Goal: Navigation & Orientation: Find specific page/section

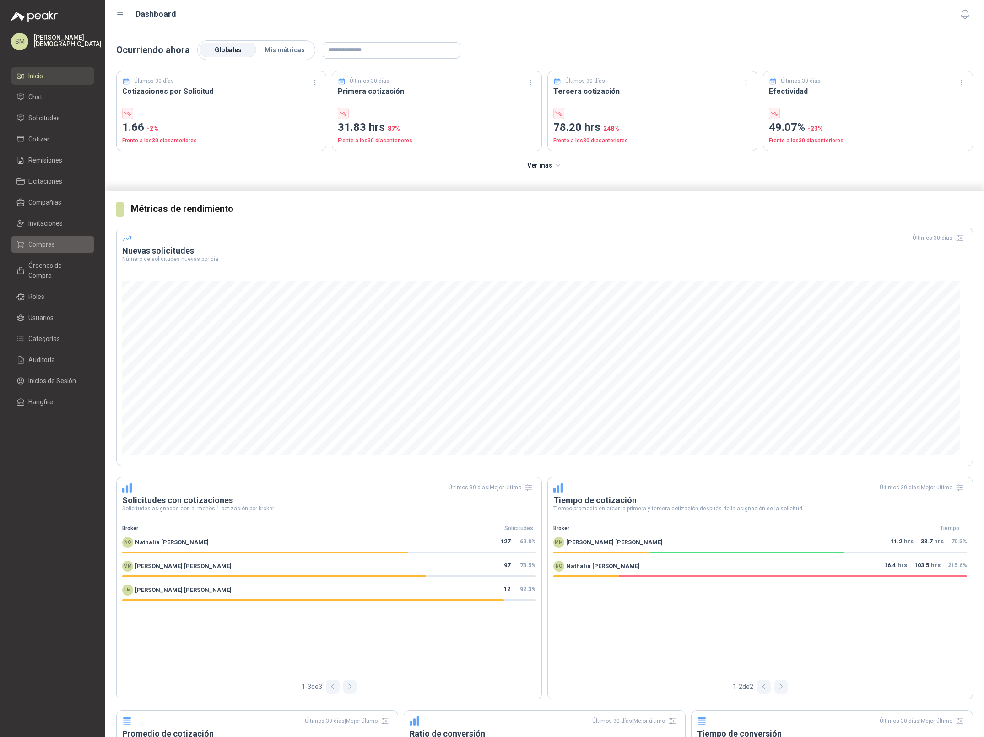
click at [43, 251] on link "Compras" at bounding box center [52, 244] width 83 height 17
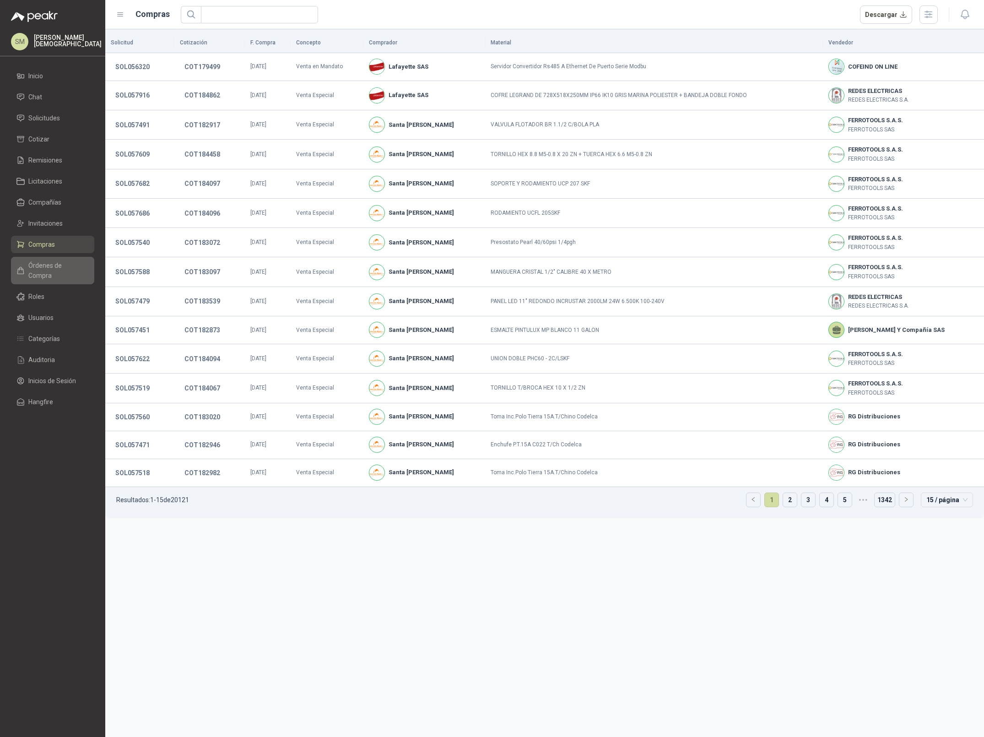
click at [52, 267] on span "Órdenes de Compra" at bounding box center [56, 270] width 57 height 20
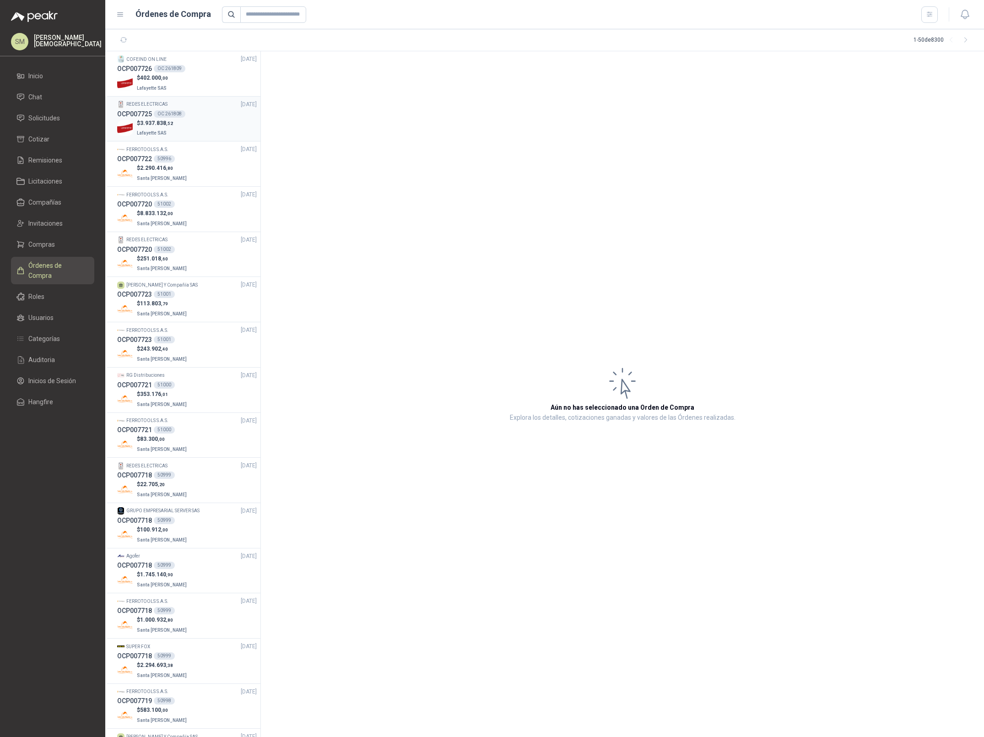
click at [190, 119] on div "$ 3.937.838 ,[GEOGRAPHIC_DATA]" at bounding box center [187, 128] width 140 height 19
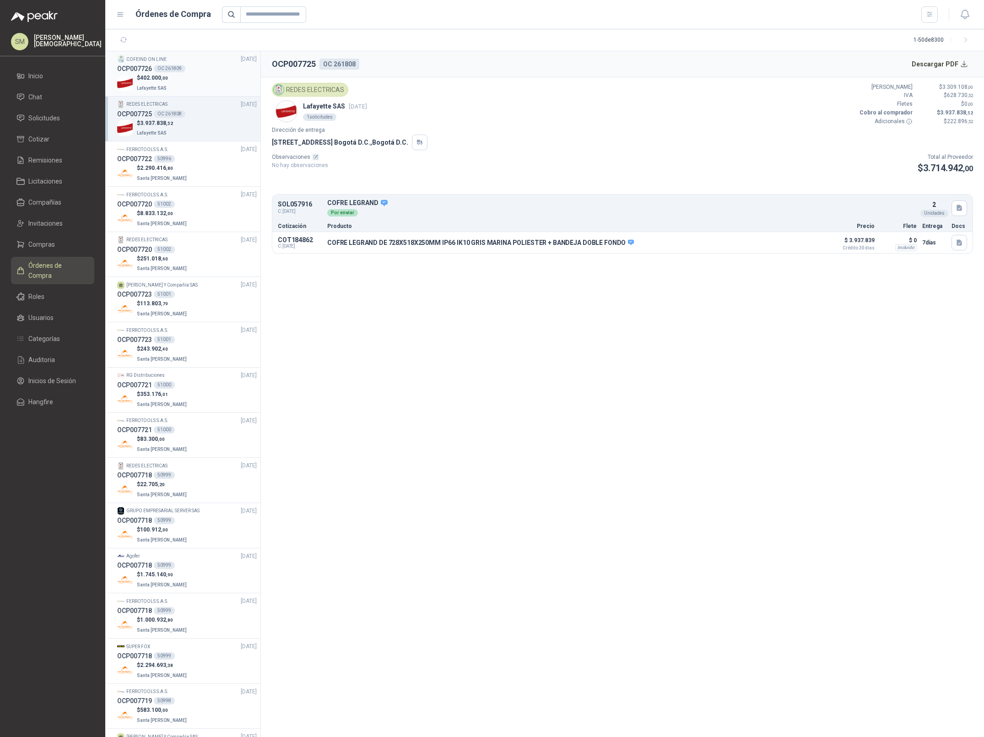
click at [203, 72] on div "OCP007726 OC 261809" at bounding box center [187, 69] width 140 height 10
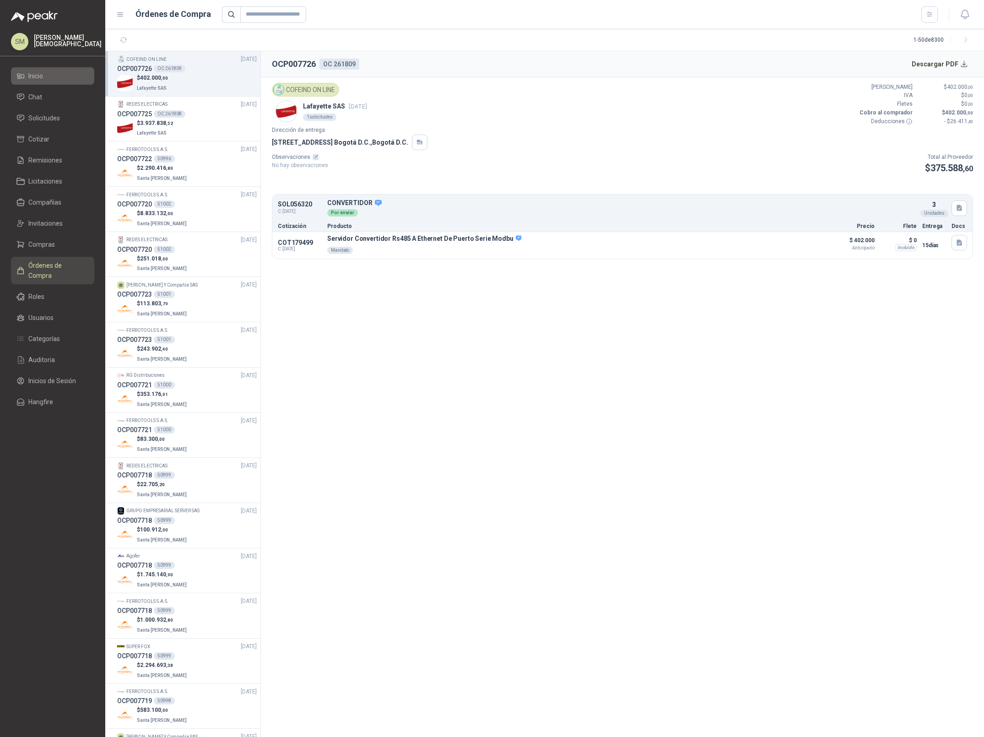
click at [59, 75] on li "Inicio" at bounding box center [52, 76] width 72 height 10
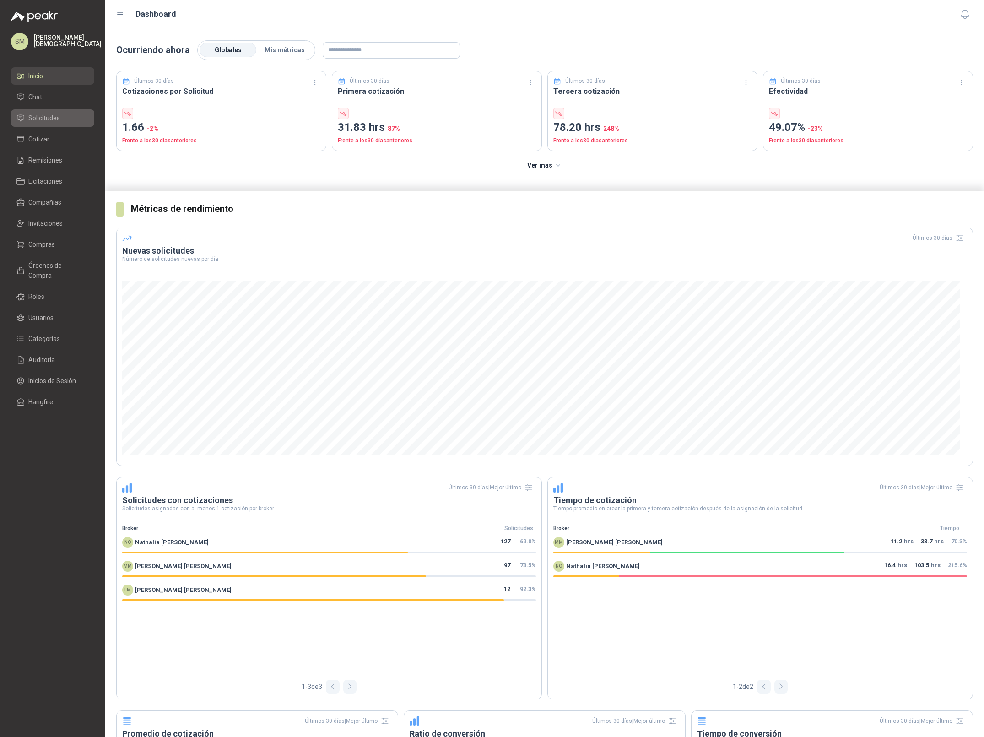
click at [68, 122] on li "Solicitudes" at bounding box center [52, 118] width 72 height 10
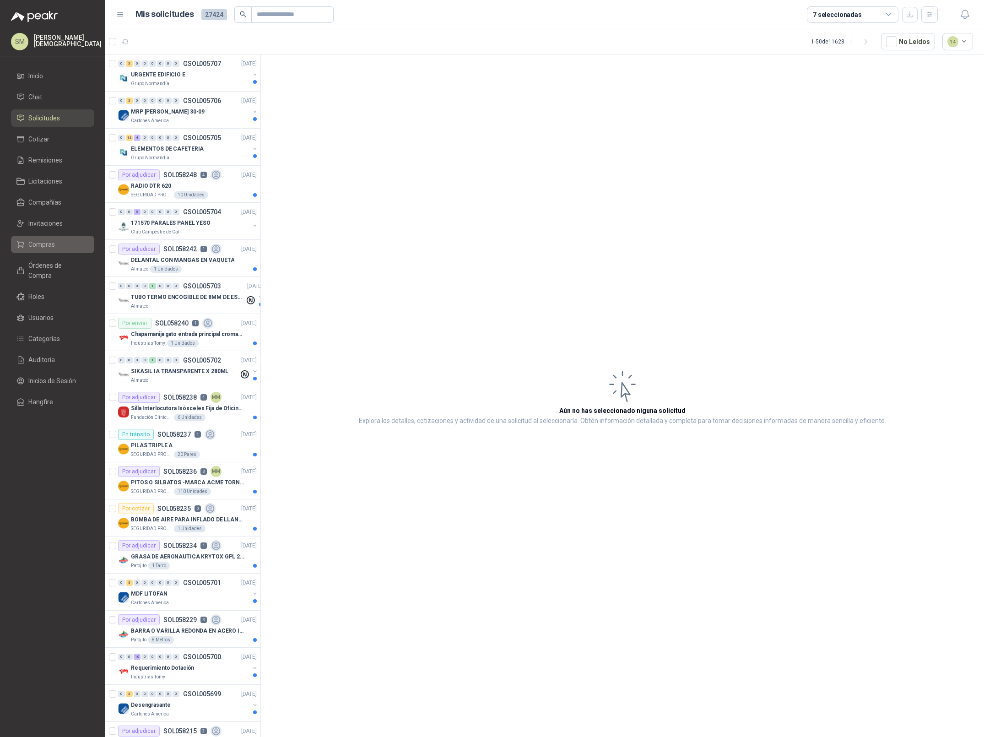
click at [46, 242] on span "Compras" at bounding box center [41, 244] width 27 height 10
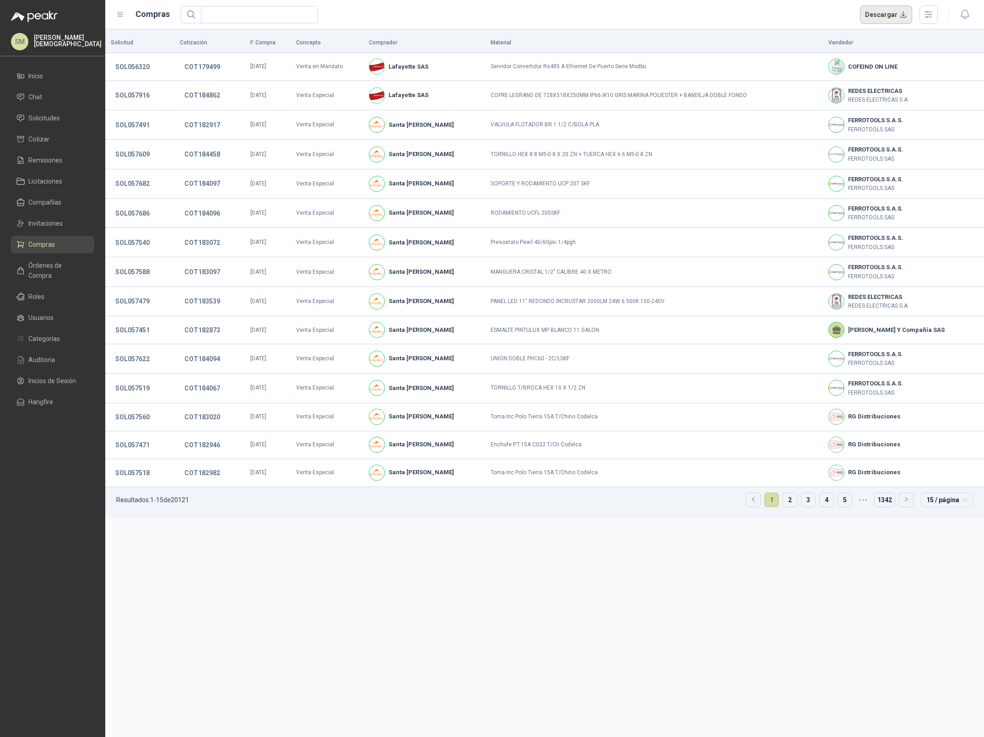
click at [890, 17] on button "Descargar" at bounding box center [886, 14] width 53 height 18
click at [54, 42] on p "[PERSON_NAME]" at bounding box center [68, 40] width 68 height 13
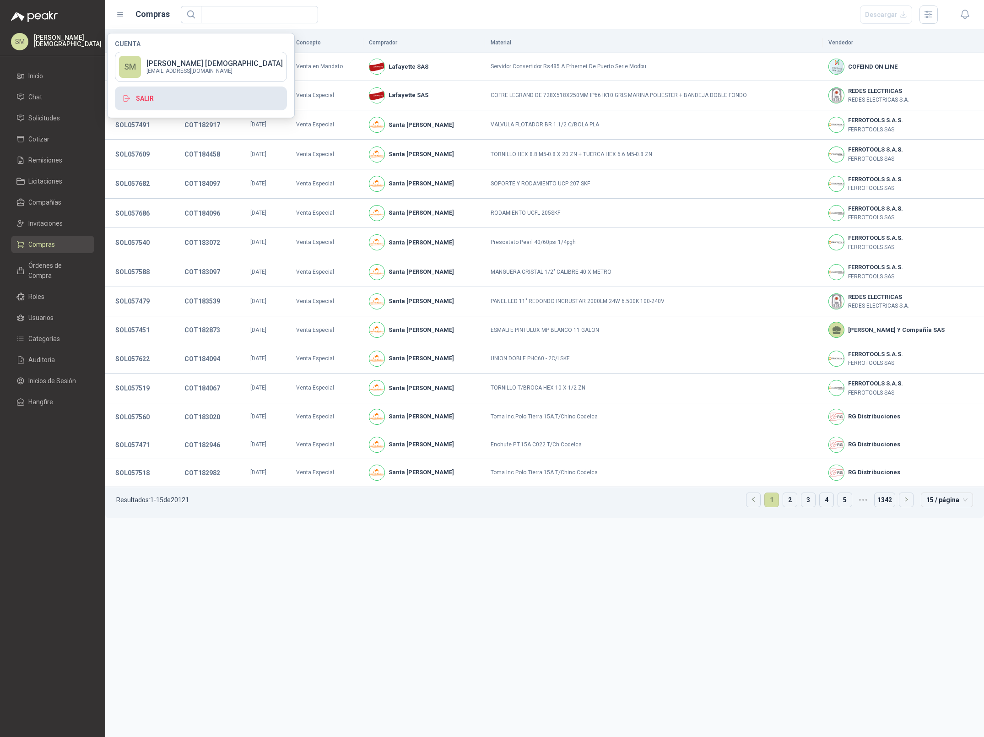
click at [173, 94] on button "Salir" at bounding box center [201, 99] width 172 height 24
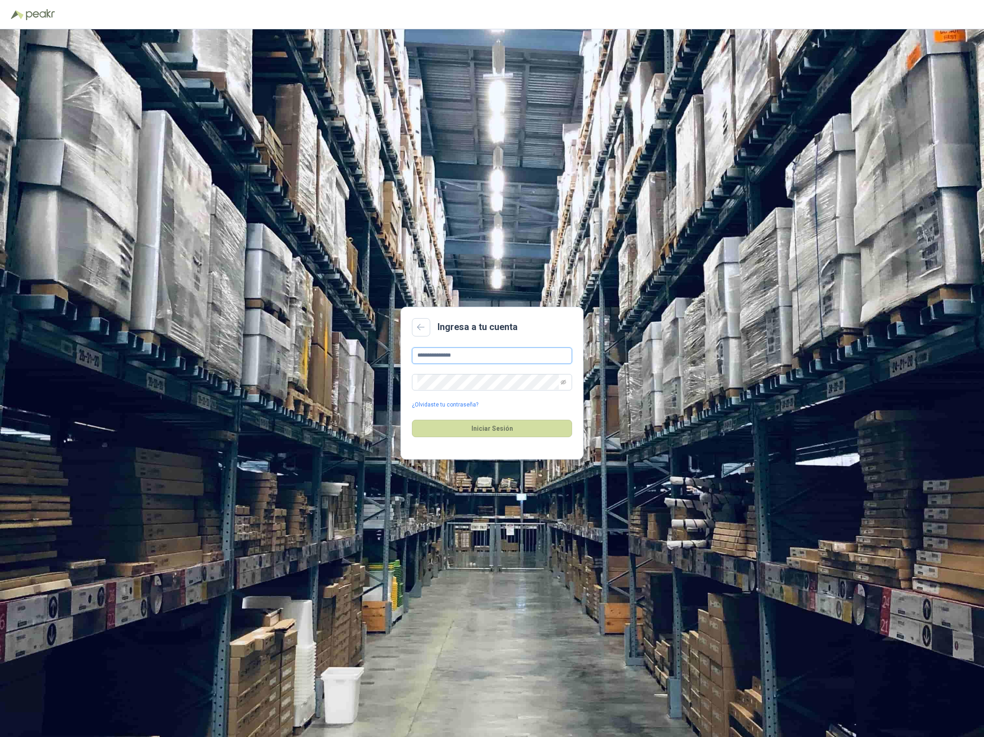
click at [479, 356] on input "**********" at bounding box center [492, 355] width 160 height 16
type input "**********"
click at [525, 427] on button "Iniciar Sesión" at bounding box center [492, 428] width 160 height 17
